Goal: Task Accomplishment & Management: Manage account settings

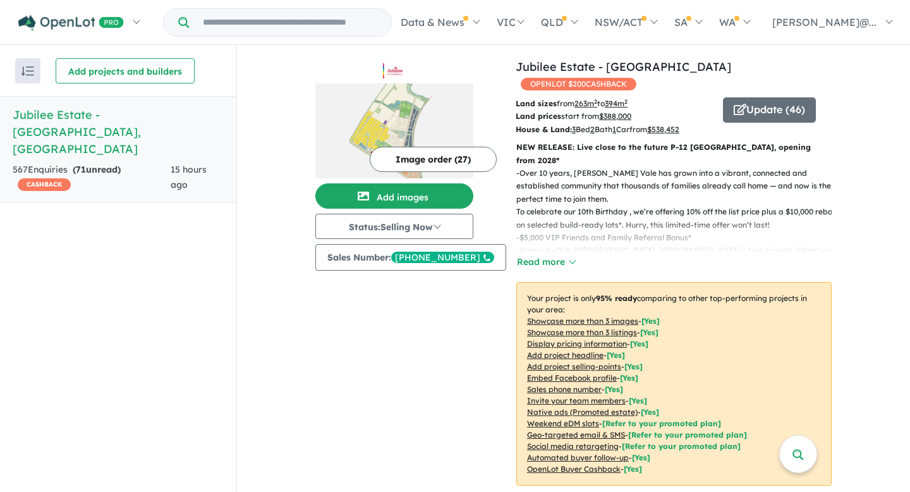
scroll to position [461, 0]
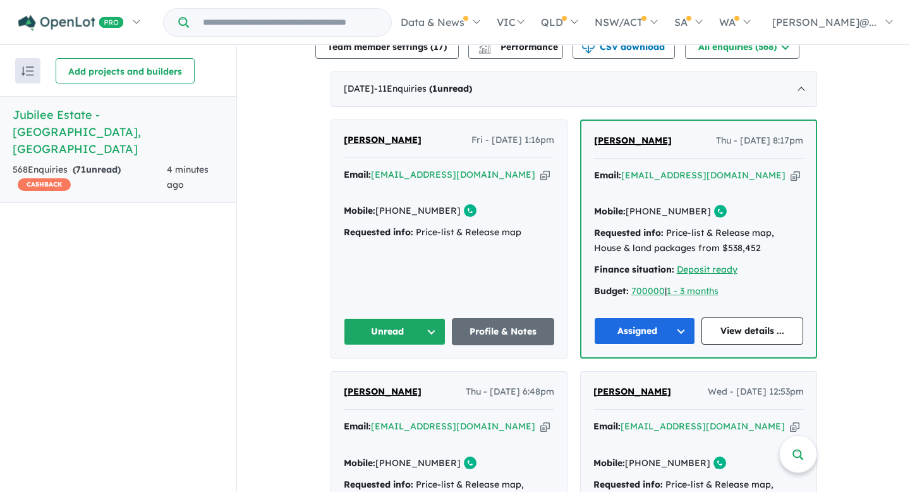
scroll to position [485, 0]
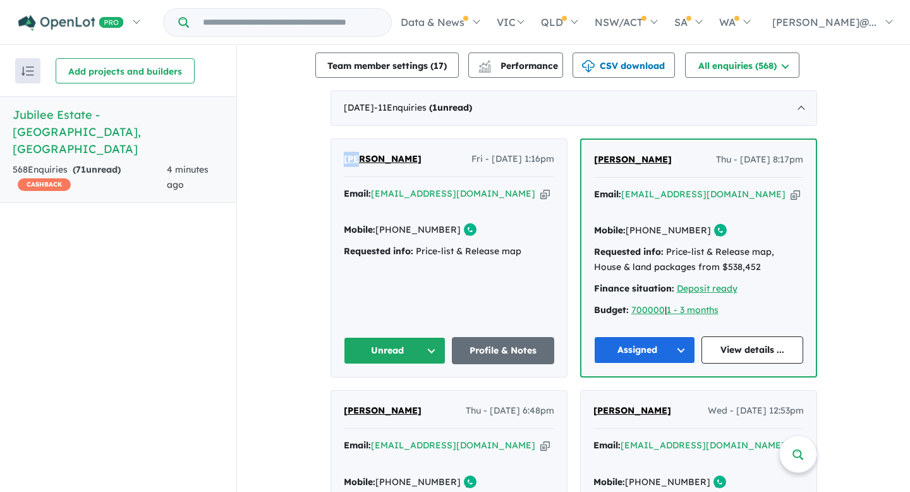
drag, startPoint x: 339, startPoint y: 153, endPoint x: 356, endPoint y: 157, distance: 18.2
click at [356, 157] on div "Reg Zuniga Fri - 19/09/2025, 1:16pm Email: rejzun@yahoo.com Copied! Mobile: +61…" at bounding box center [449, 258] width 236 height 238
click at [490, 337] on link "Profile & Notes" at bounding box center [503, 350] width 102 height 27
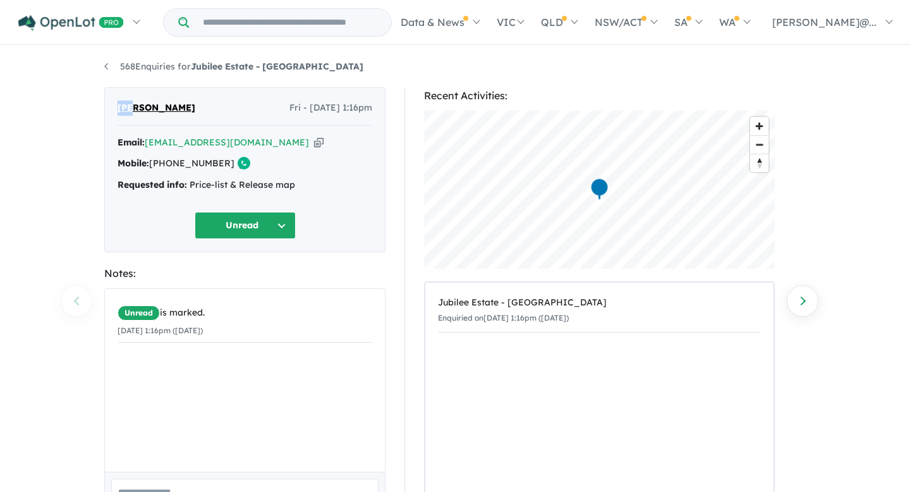
drag, startPoint x: 116, startPoint y: 110, endPoint x: 132, endPoint y: 111, distance: 15.8
click at [132, 111] on div "[PERSON_NAME] Fri - [DATE] 1:16pm Email: [EMAIL_ADDRESS][DOMAIN_NAME] Copied! M…" at bounding box center [244, 169] width 281 height 165
copy span "Reg"
drag, startPoint x: 185, startPoint y: 112, endPoint x: 139, endPoint y: 114, distance: 46.1
click at [139, 114] on div "[PERSON_NAME] Fri - [DATE] 1:16pm" at bounding box center [245, 112] width 255 height 25
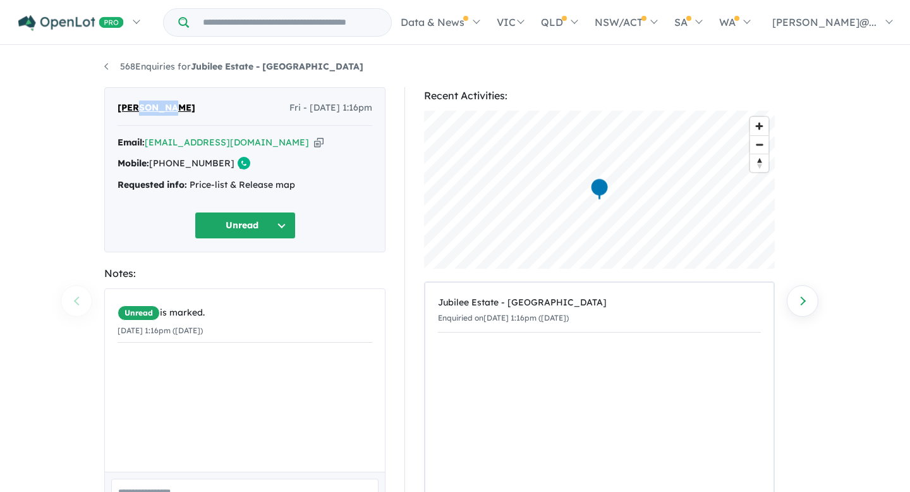
copy span "[PERSON_NAME]"
click at [314, 142] on icon "button" at bounding box center [318, 142] width 9 height 13
copy span "[PERSON_NAME]"
drag, startPoint x: 219, startPoint y: 166, endPoint x: 171, endPoint y: 167, distance: 47.4
click at [171, 167] on link "[PHONE_NUMBER]" at bounding box center [191, 162] width 85 height 11
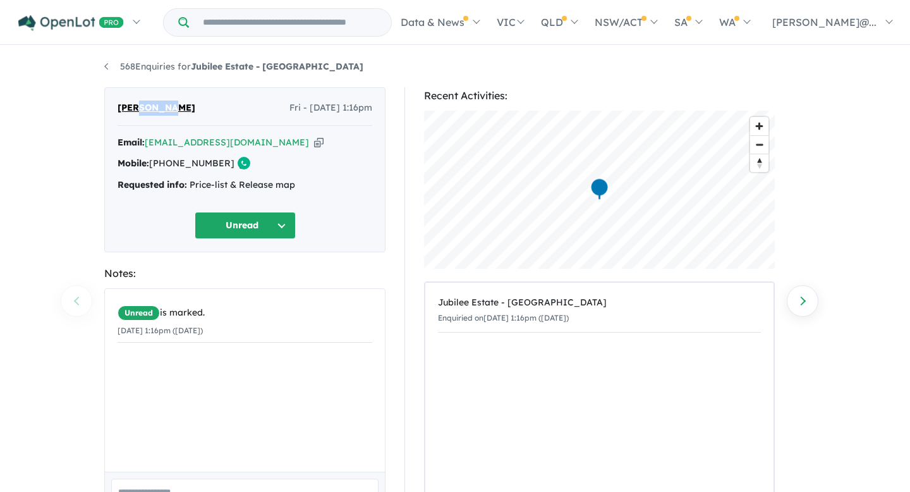
copy link "403 556 097"
click at [283, 216] on button "Unread" at bounding box center [245, 225] width 101 height 27
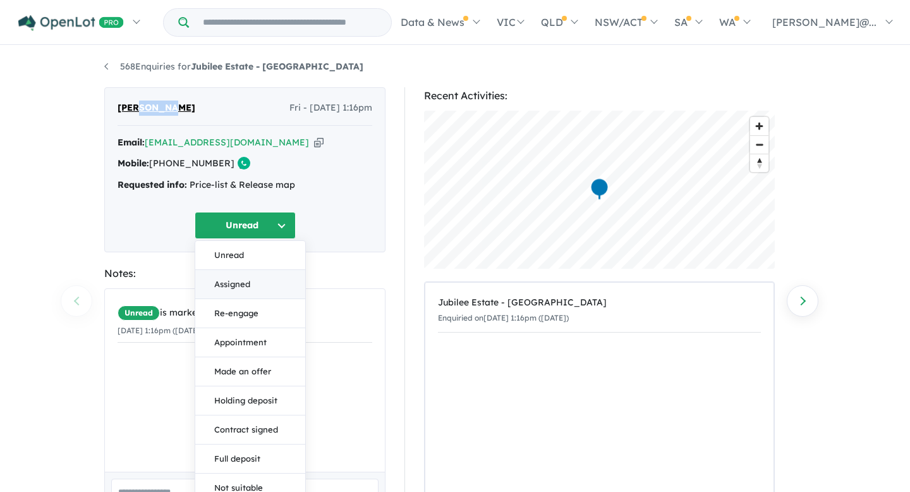
click at [257, 291] on button "Assigned" at bounding box center [250, 284] width 110 height 29
